Goal: Find specific page/section: Find specific page/section

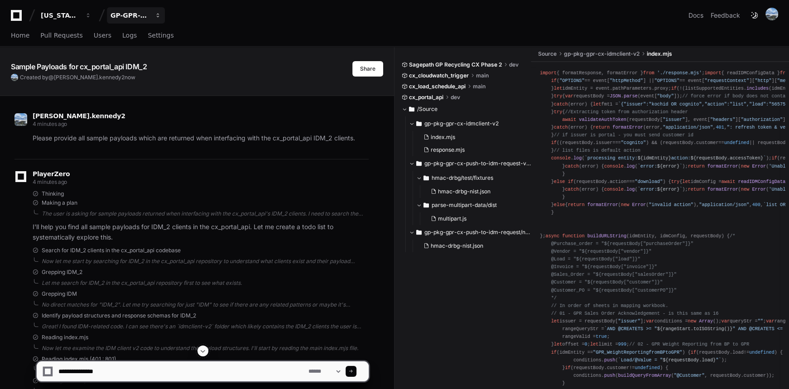
click at [125, 16] on div "GP-GPR-CXPortal" at bounding box center [130, 15] width 39 height 9
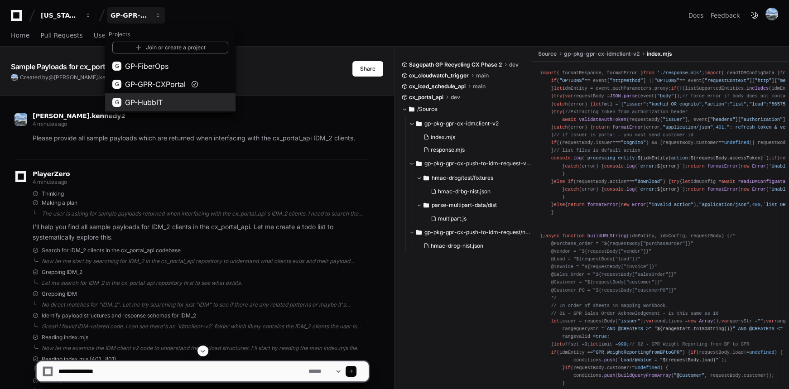
click at [152, 100] on span "GP-HubbIT" at bounding box center [144, 102] width 38 height 11
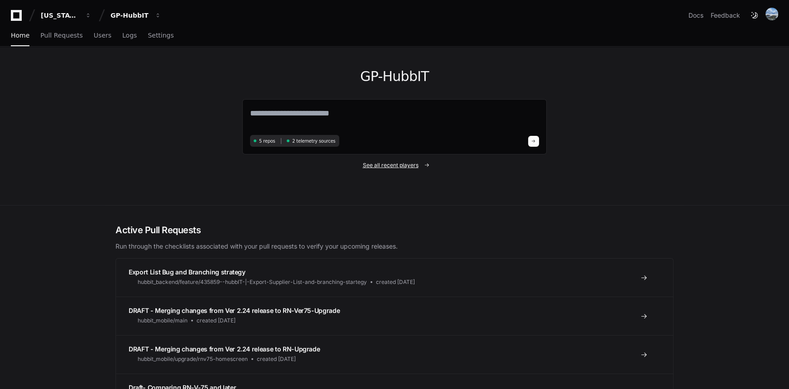
click at [389, 168] on span "See all recent players" at bounding box center [391, 165] width 56 height 7
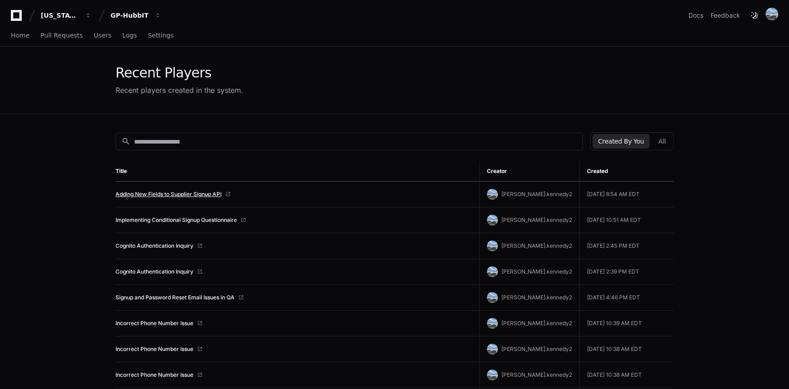
click at [199, 194] on link "Adding New Fields to Supplier Signup API" at bounding box center [168, 194] width 106 height 7
